Goal: Check status: Check status

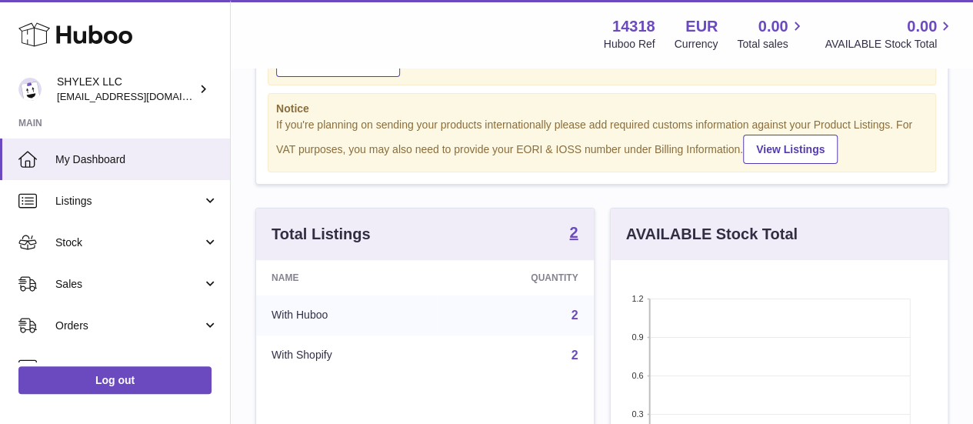
scroll to position [114, 0]
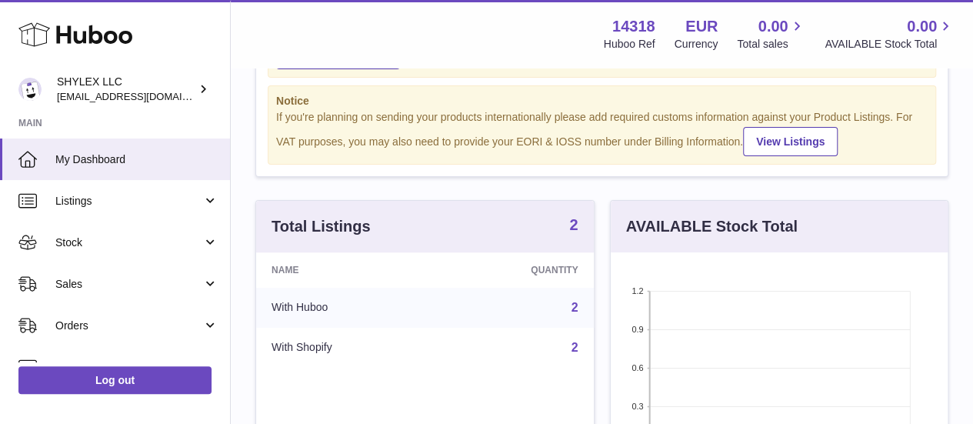
click at [573, 232] on strong "2" at bounding box center [573, 224] width 8 height 15
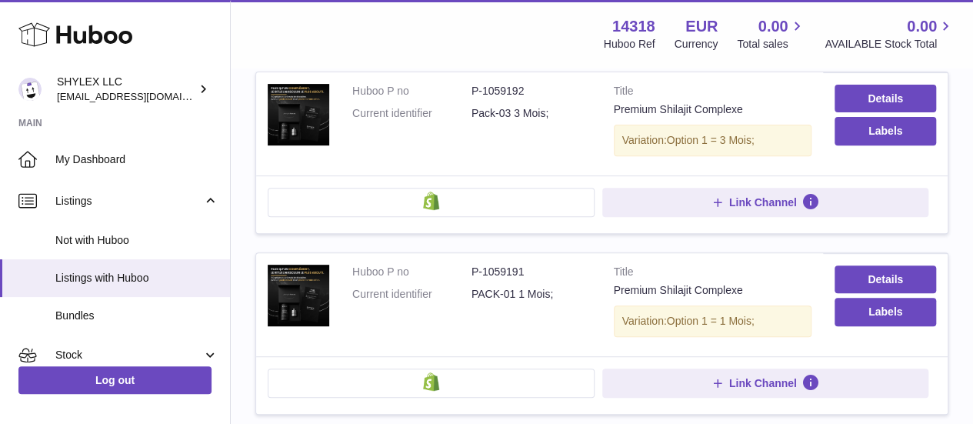
scroll to position [228, 0]
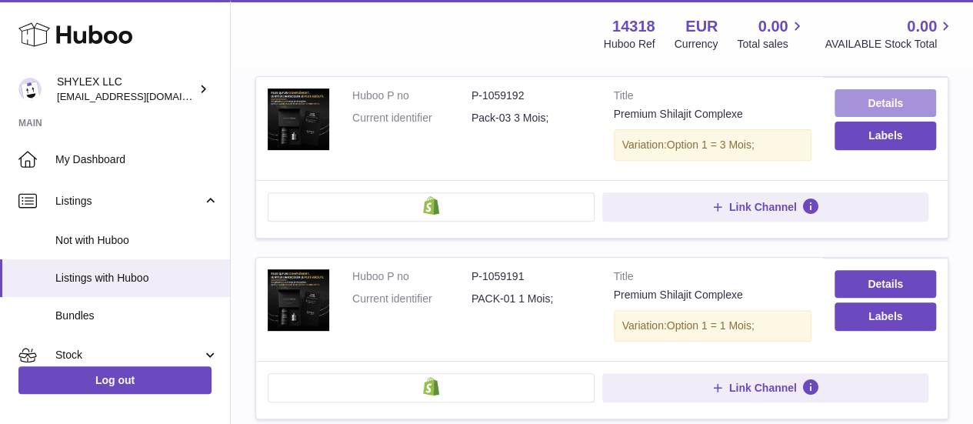
click at [911, 102] on link "Details" at bounding box center [886, 103] width 102 height 28
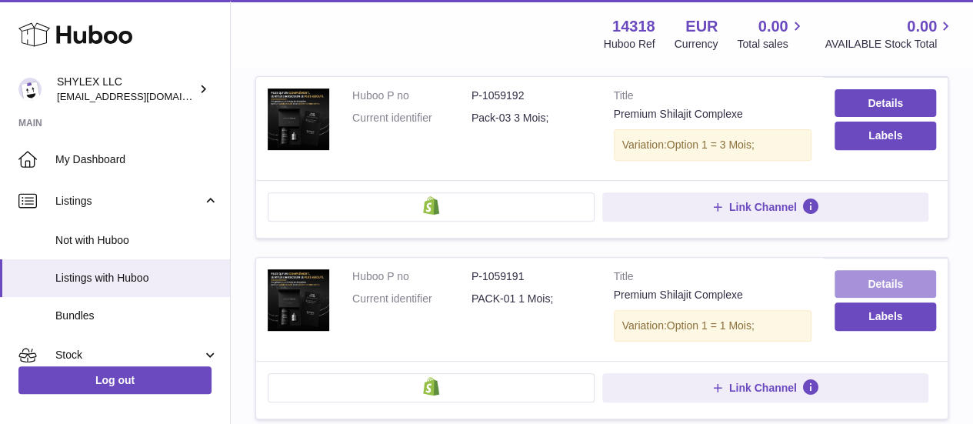
click at [876, 282] on link "Details" at bounding box center [886, 284] width 102 height 28
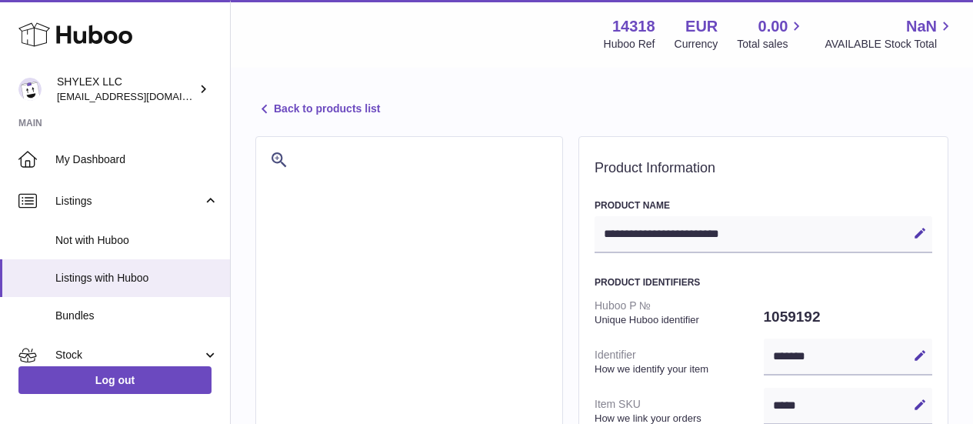
select select
select select "****"
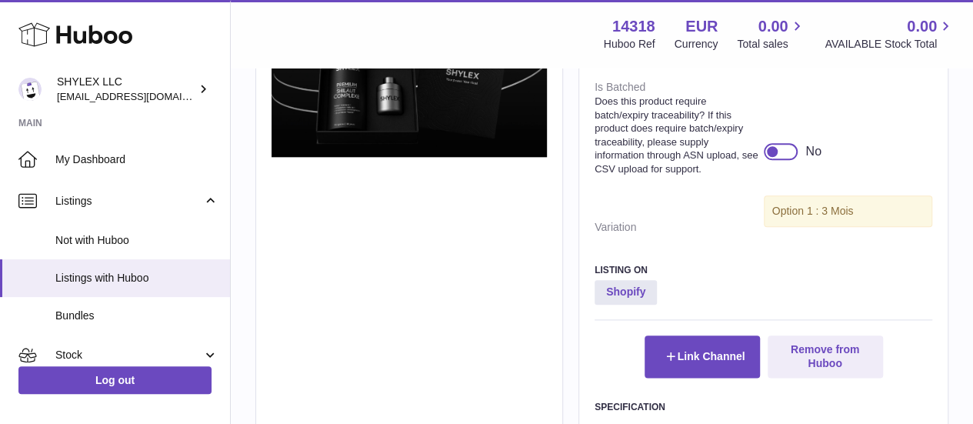
scroll to position [767, 0]
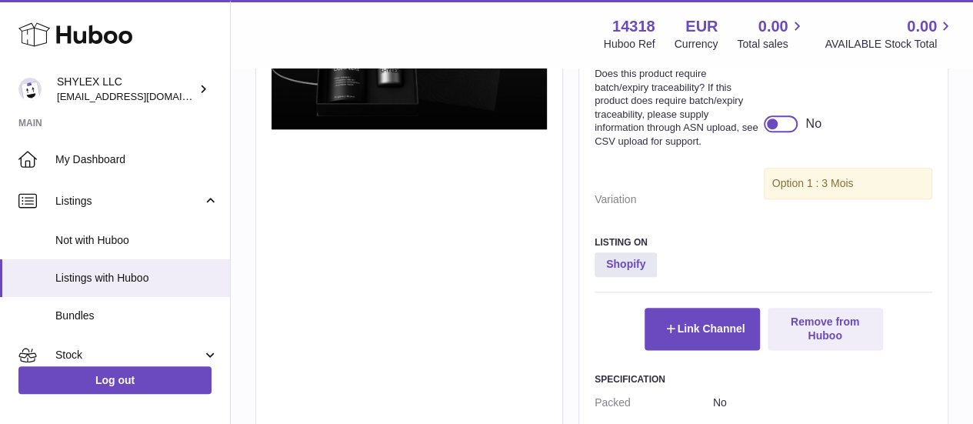
click at [786, 132] on div at bounding box center [781, 123] width 35 height 17
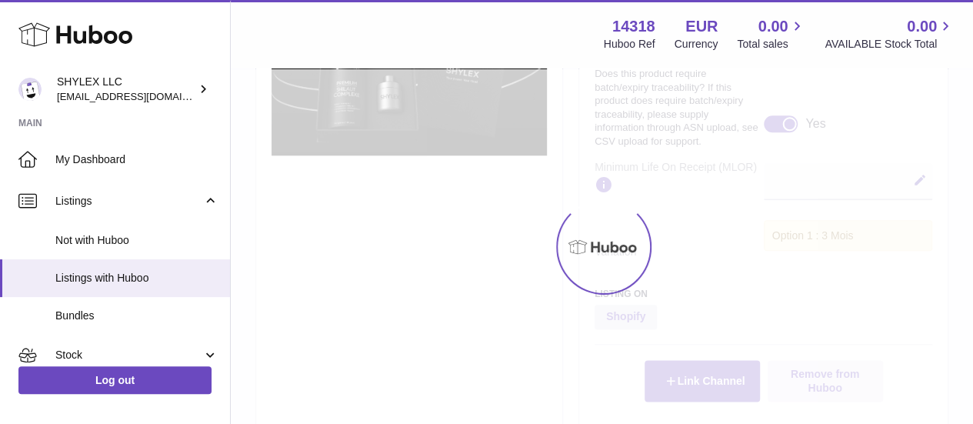
scroll to position [793, 0]
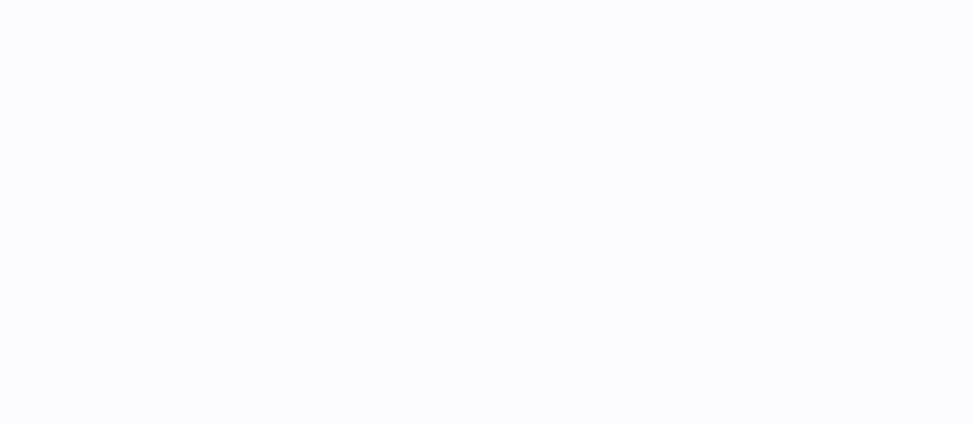
select select
select select "****"
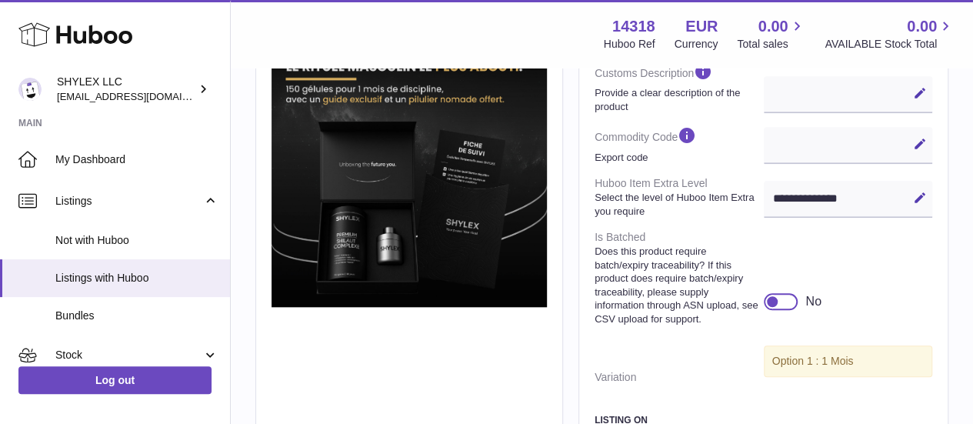
click at [774, 309] on div at bounding box center [773, 302] width 14 height 14
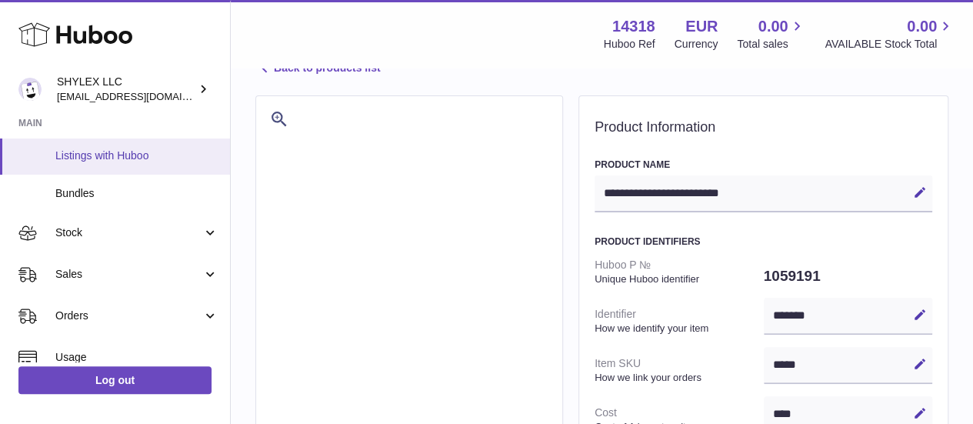
scroll to position [124, 0]
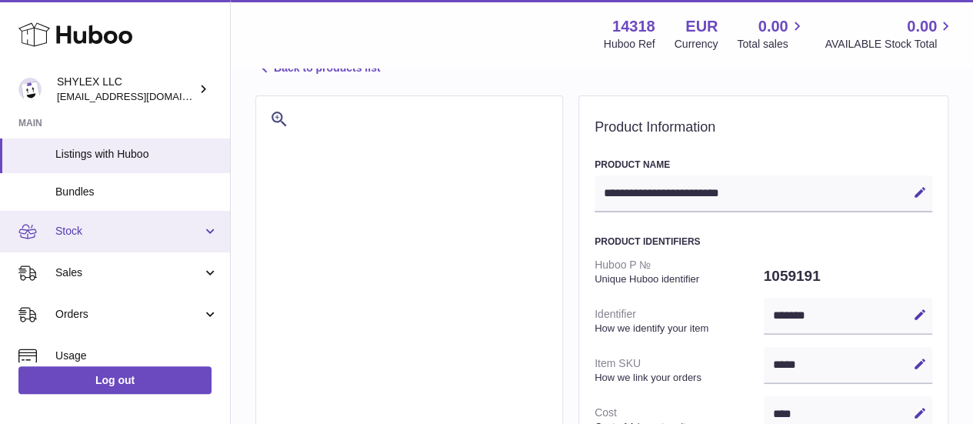
click at [123, 241] on link "Stock" at bounding box center [115, 232] width 230 height 42
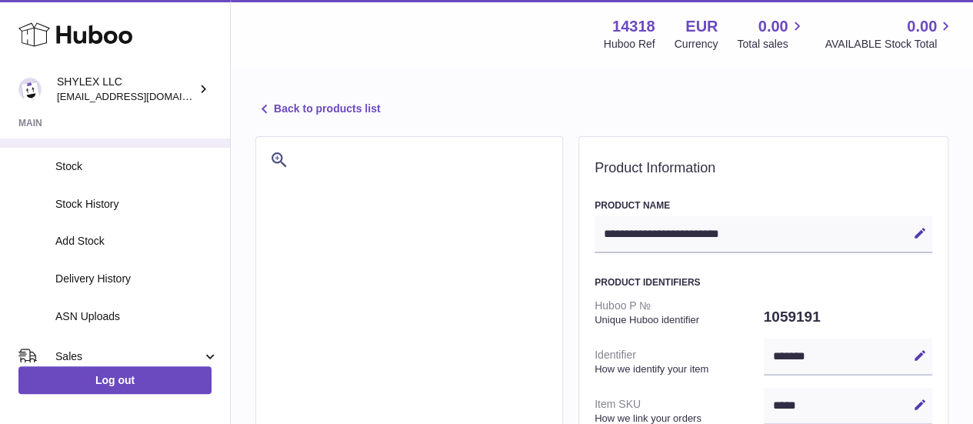
scroll to position [233, 0]
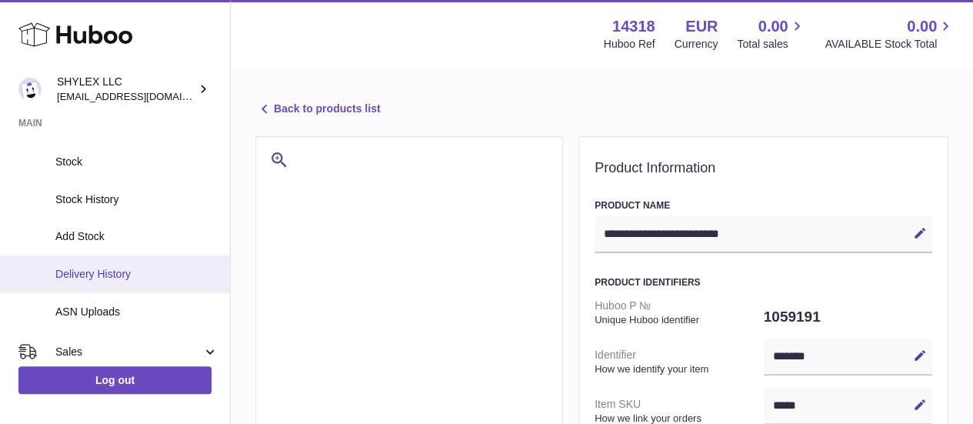
click at [125, 272] on span "Delivery History" at bounding box center [136, 274] width 163 height 15
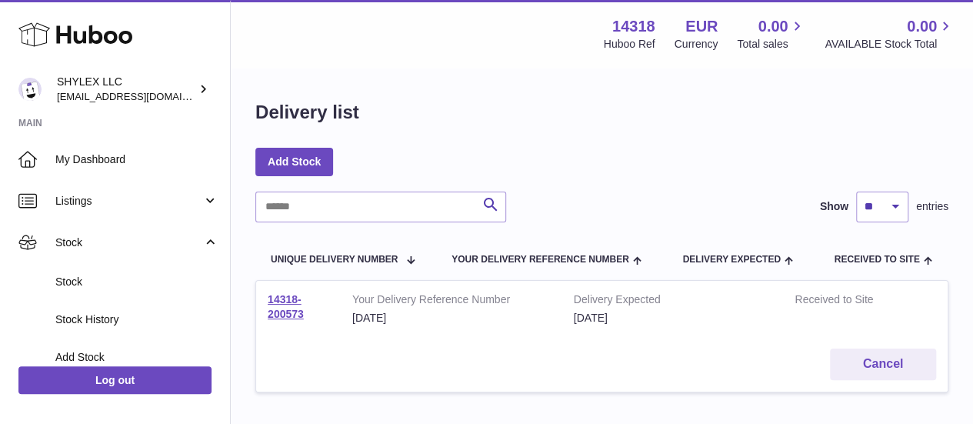
scroll to position [108, 0]
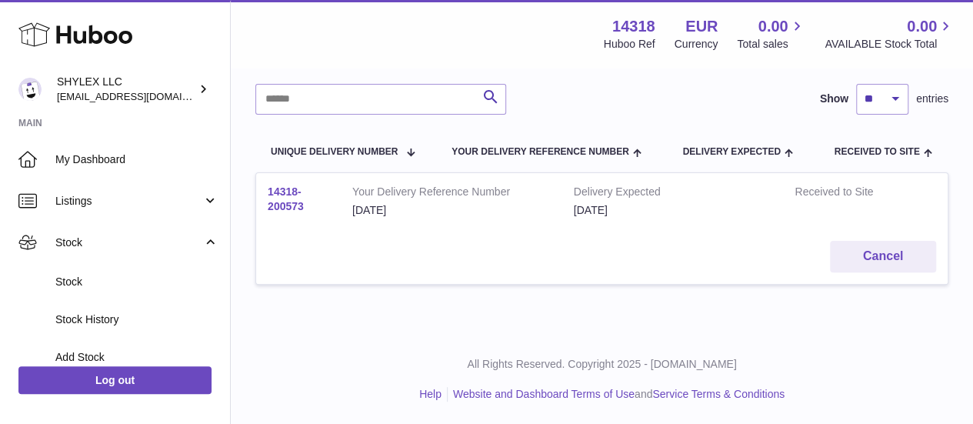
click at [283, 200] on link "14318-200573" at bounding box center [286, 198] width 36 height 27
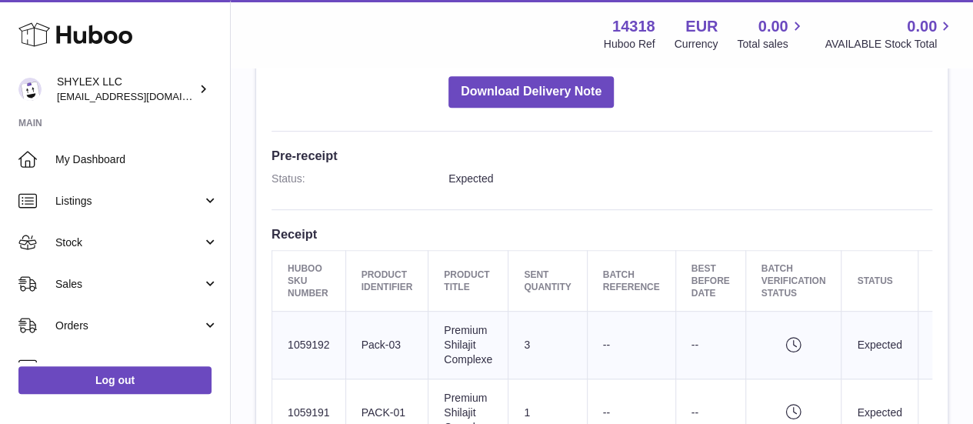
scroll to position [329, 0]
